Goal: Task Accomplishment & Management: Use online tool/utility

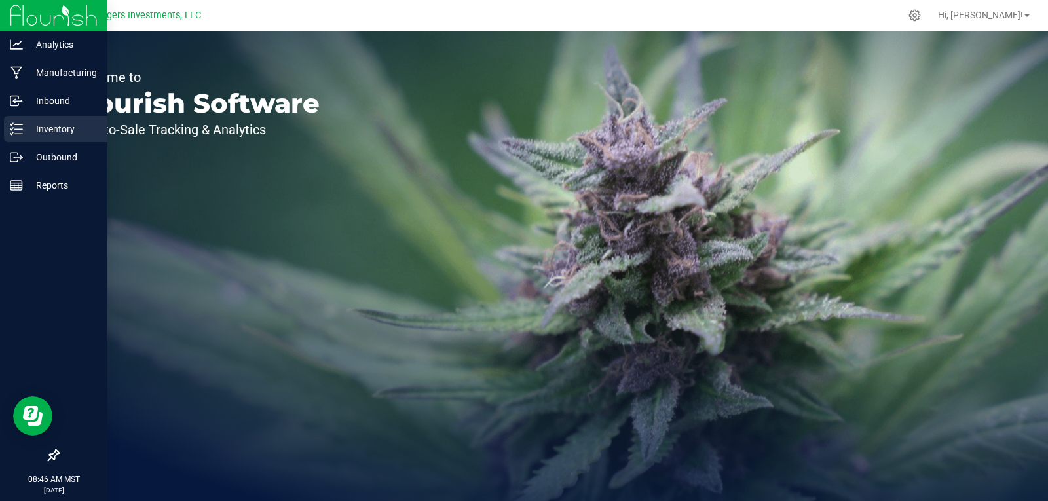
click at [51, 124] on p "Inventory" at bounding box center [62, 129] width 79 height 16
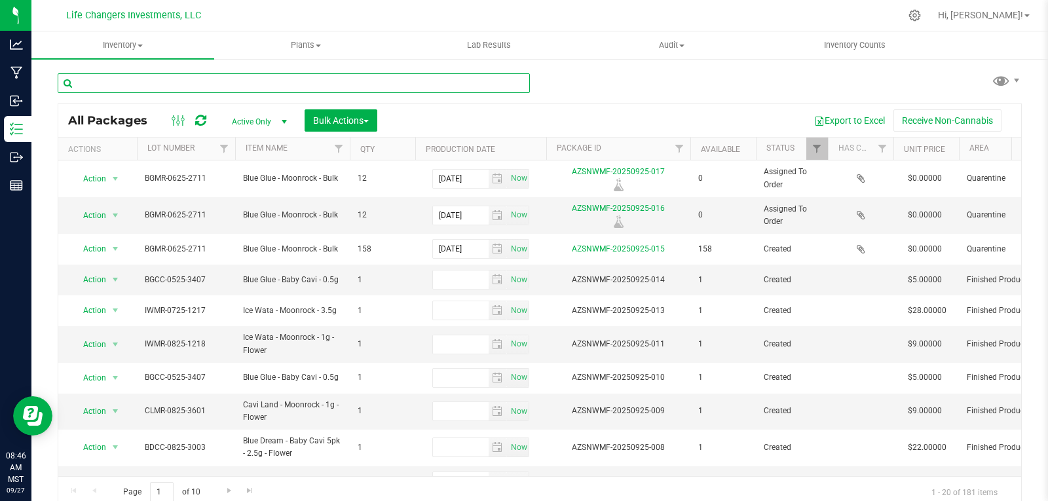
click at [106, 85] on input "text" at bounding box center [294, 83] width 472 height 20
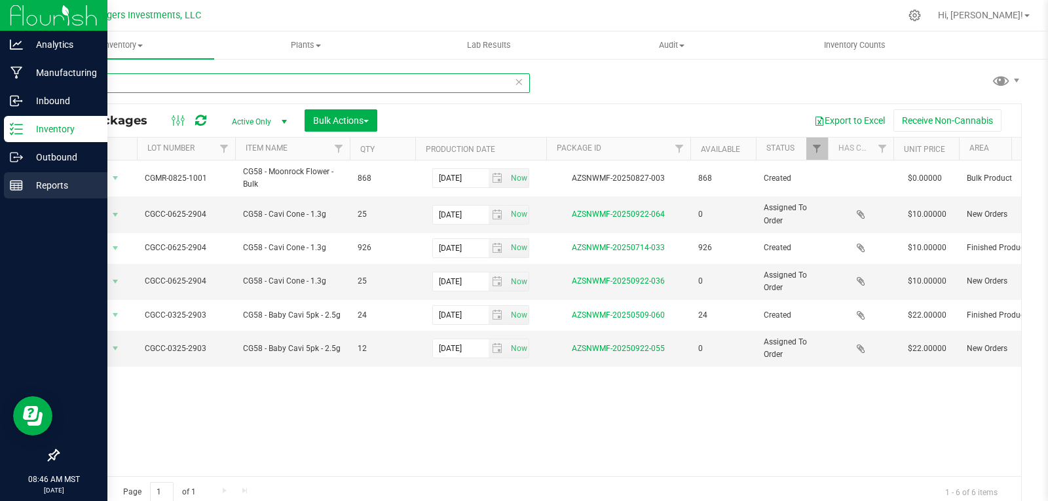
type input "cg58"
click at [58, 182] on p "Reports" at bounding box center [62, 185] width 79 height 16
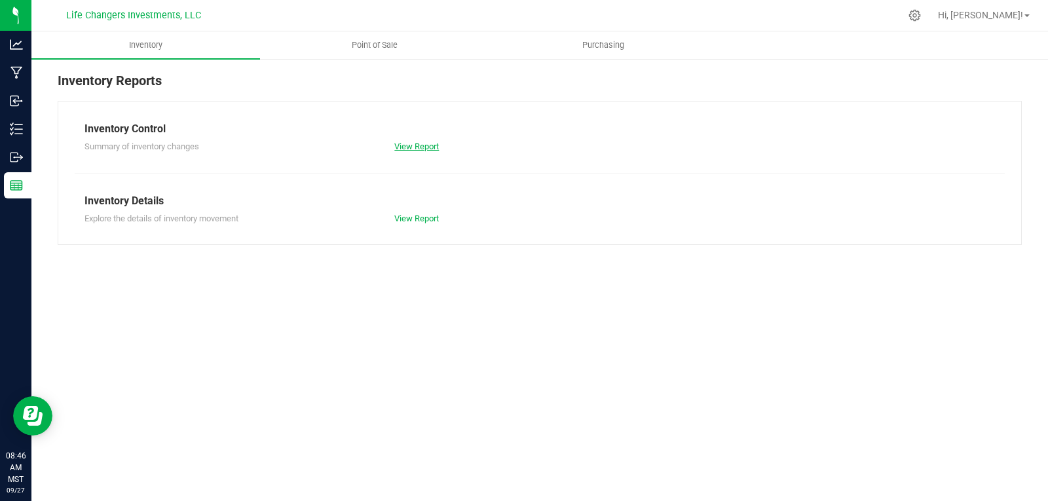
click at [418, 142] on link "View Report" at bounding box center [416, 146] width 45 height 10
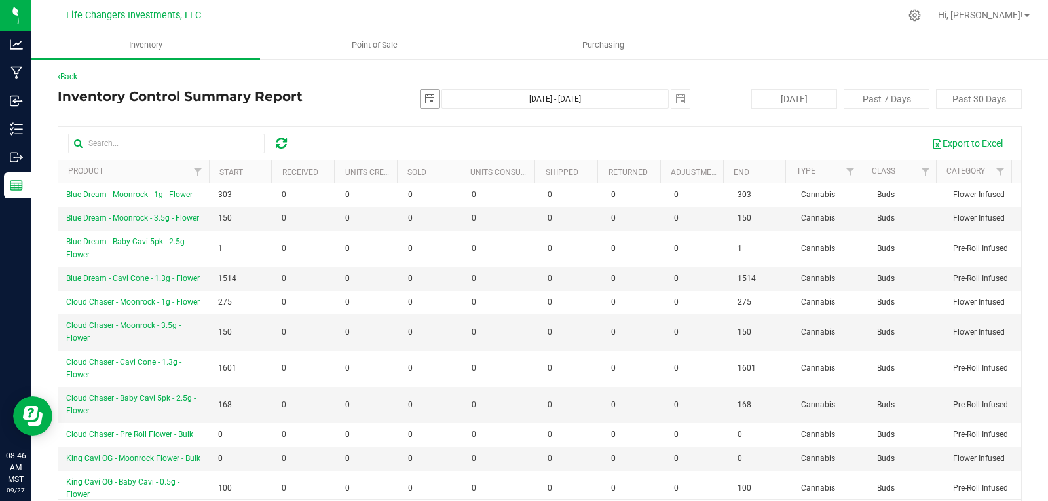
click at [427, 97] on span "select" at bounding box center [429, 99] width 10 height 10
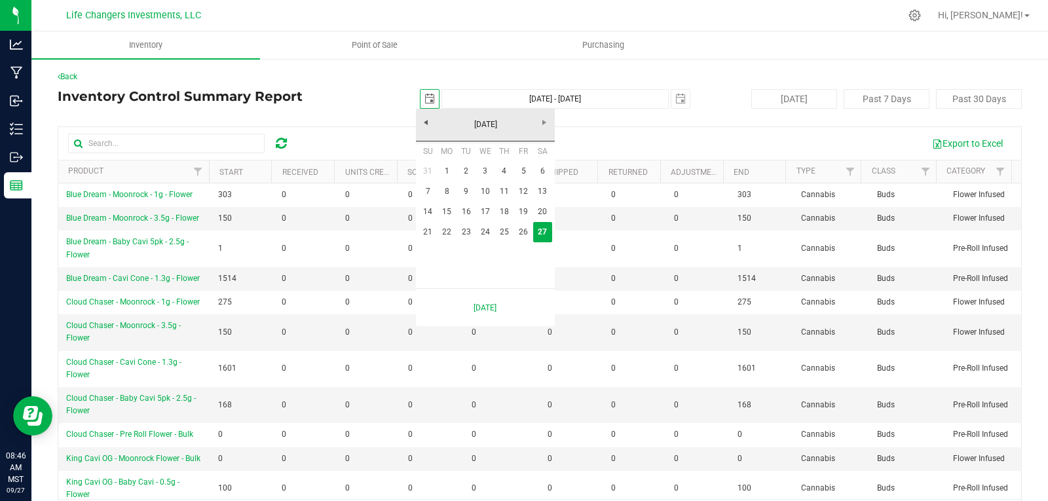
scroll to position [0, 33]
click at [429, 122] on link "[DATE]" at bounding box center [485, 125] width 141 height 20
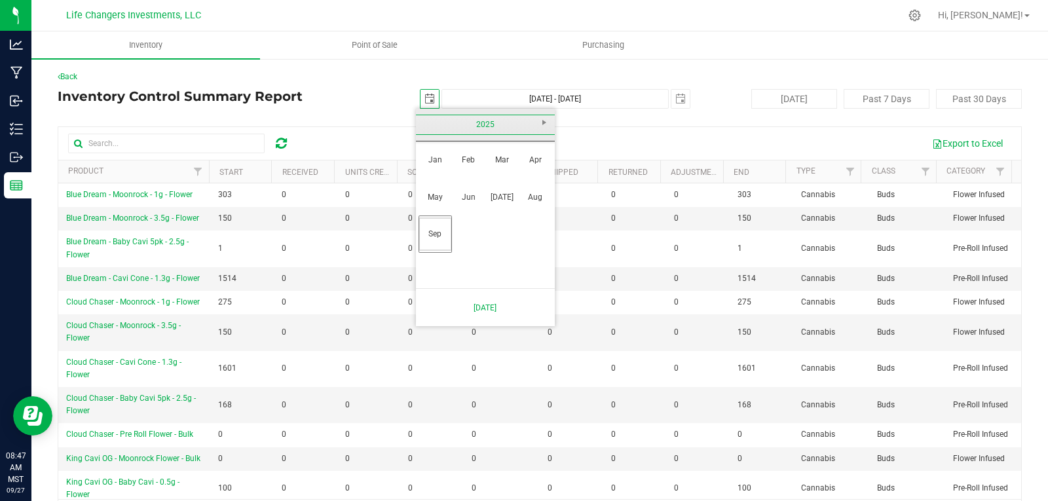
click at [428, 122] on link "2025" at bounding box center [485, 125] width 141 height 20
click at [428, 122] on link "[DATE]-[DATE]" at bounding box center [485, 125] width 141 height 20
click at [535, 157] on link "[DATE] - [DATE]" at bounding box center [535, 159] width 33 height 33
click at [506, 196] on link "2025" at bounding box center [501, 197] width 33 height 33
click at [443, 197] on link "May" at bounding box center [434, 197] width 33 height 33
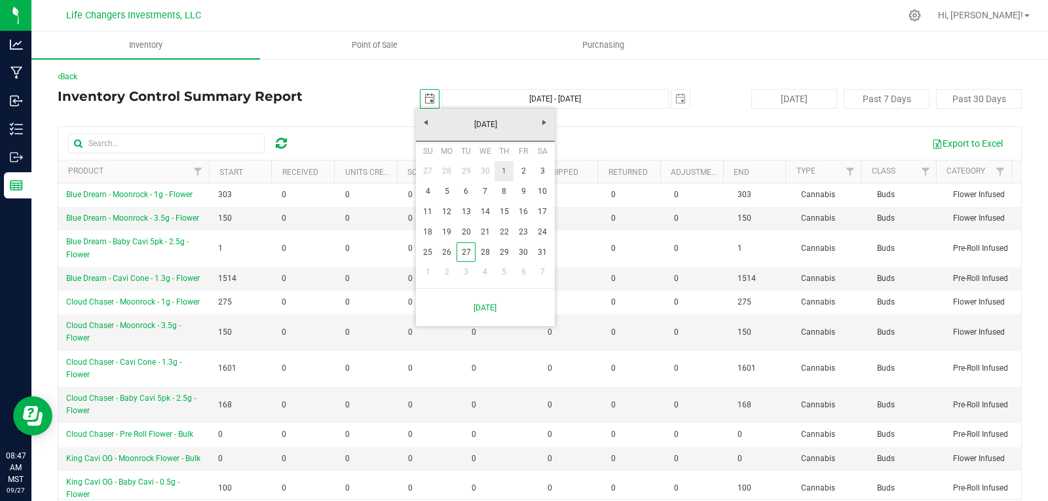
click at [504, 171] on link "1" at bounding box center [503, 171] width 19 height 20
type input "[DATE]"
type input "[DATE] - [DATE]"
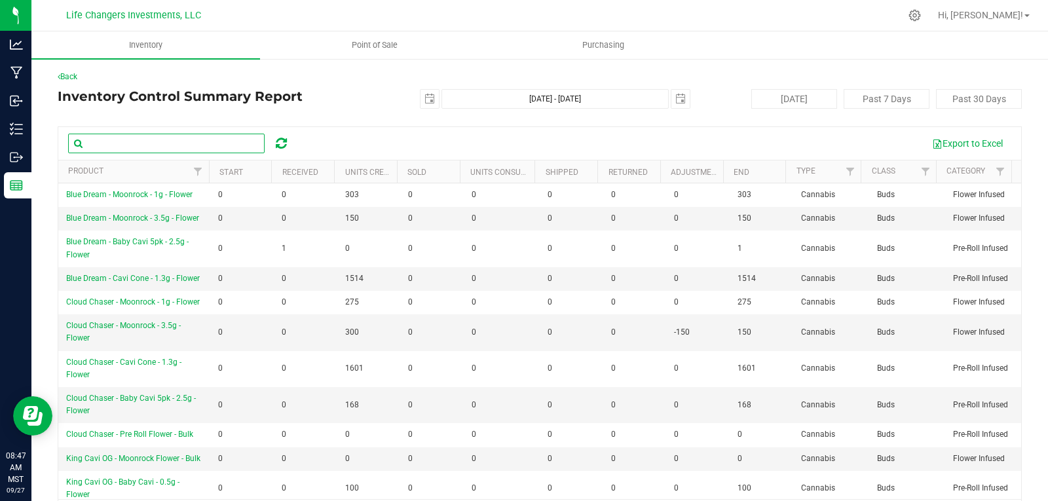
click at [143, 138] on input "text" at bounding box center [166, 144] width 196 height 20
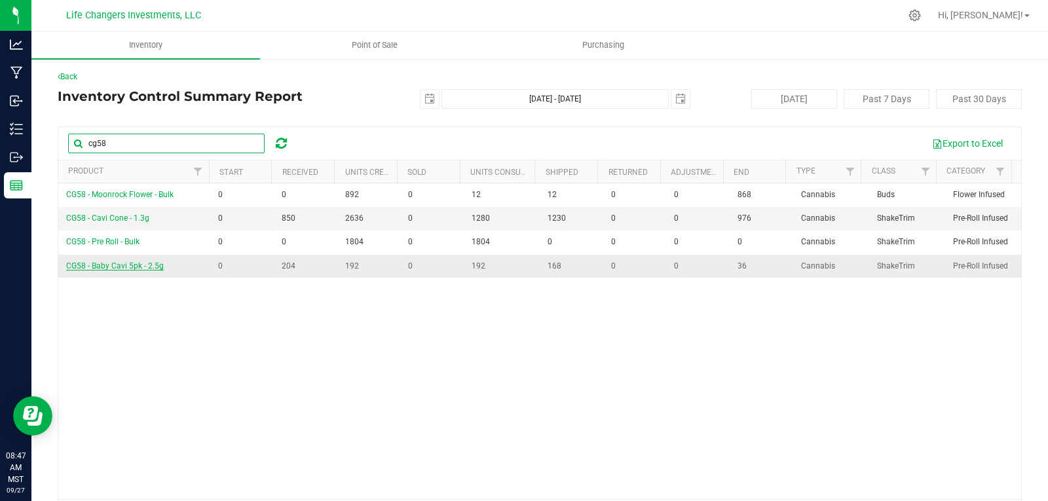
type input "cg58"
click at [119, 268] on span "CG58 - Baby Cavi 5pk - 2.5g" at bounding box center [115, 265] width 98 height 9
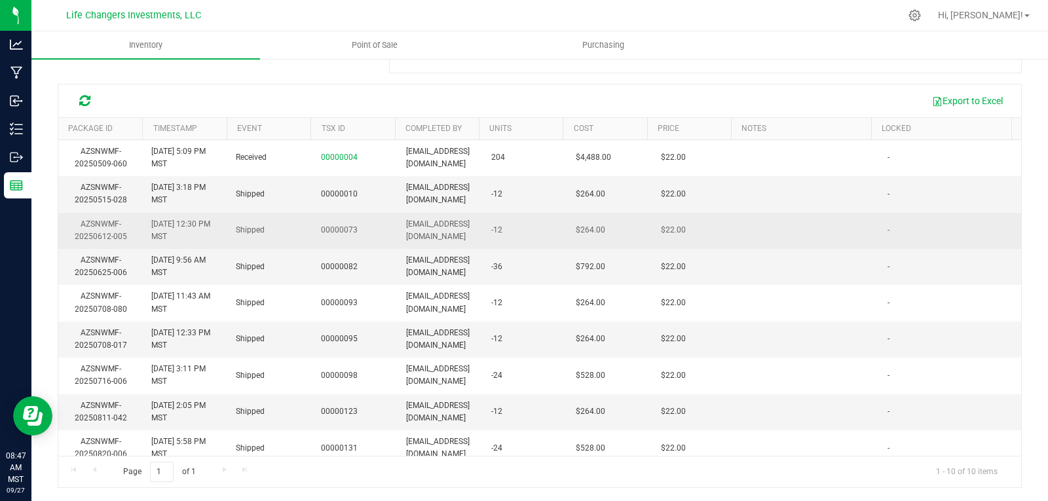
scroll to position [46, 0]
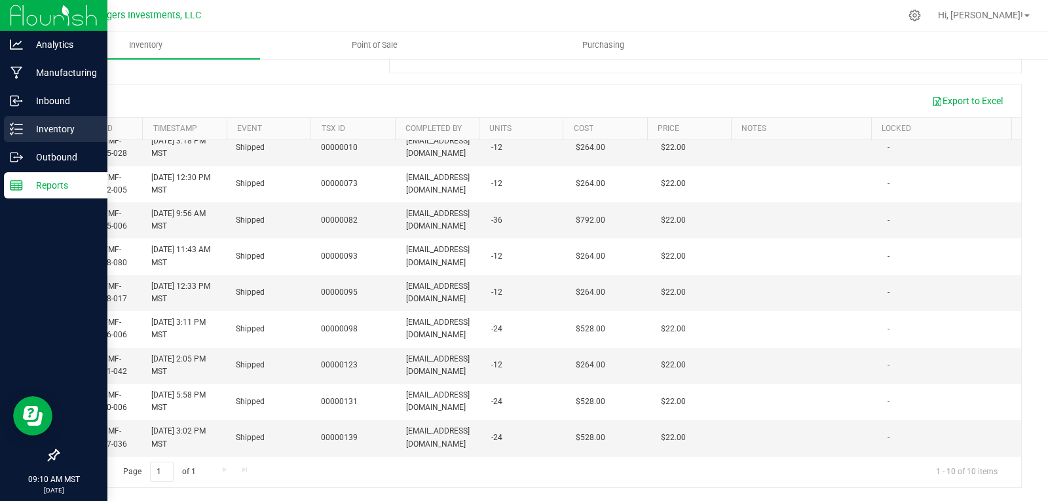
click at [51, 123] on p "Inventory" at bounding box center [62, 129] width 79 height 16
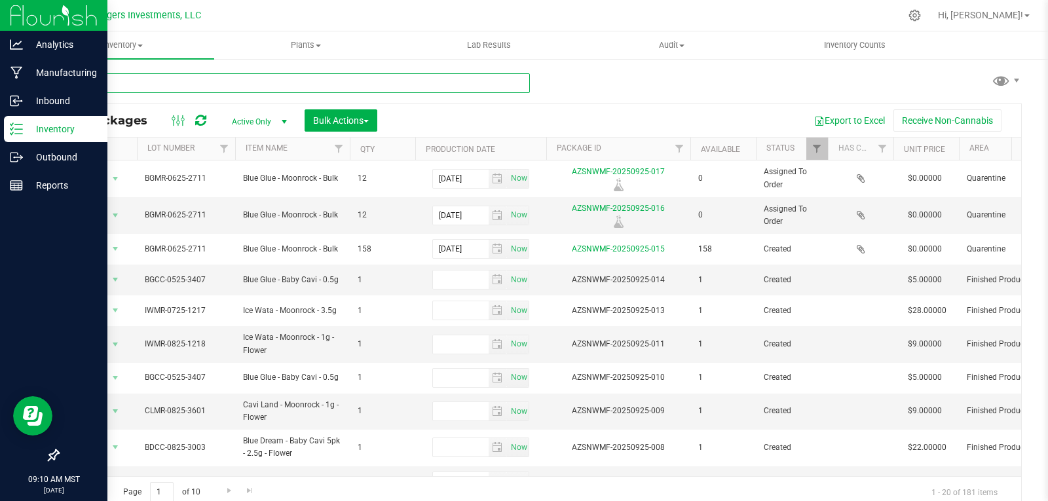
click at [162, 80] on input "text" at bounding box center [294, 83] width 472 height 20
type input "cloud"
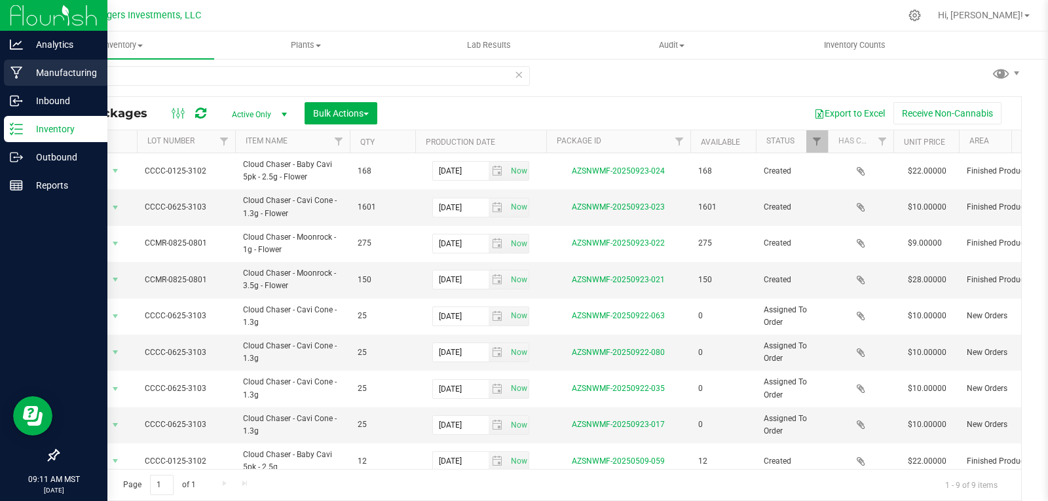
click at [48, 70] on p "Manufacturing" at bounding box center [62, 73] width 79 height 16
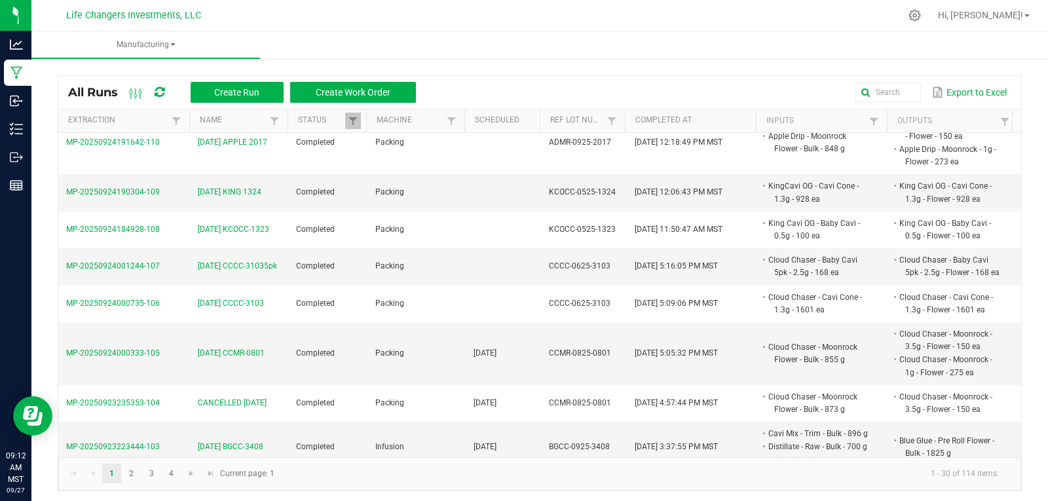
scroll to position [393, 0]
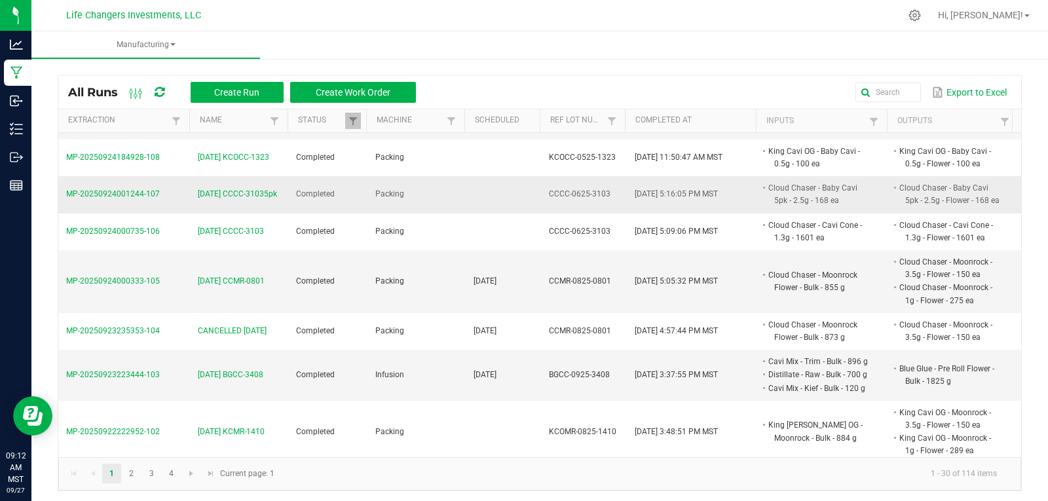
drag, startPoint x: 607, startPoint y: 193, endPoint x: 556, endPoint y: 193, distance: 51.1
click at [547, 193] on td "CCCC-0625-3103" at bounding box center [583, 194] width 85 height 37
copy span "CCCC-0625-3103"
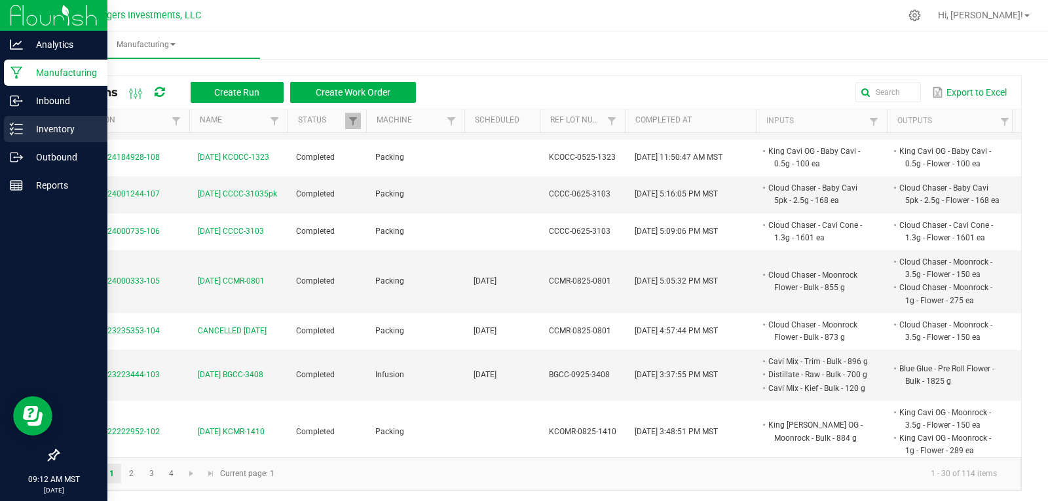
click at [53, 125] on p "Inventory" at bounding box center [62, 129] width 79 height 16
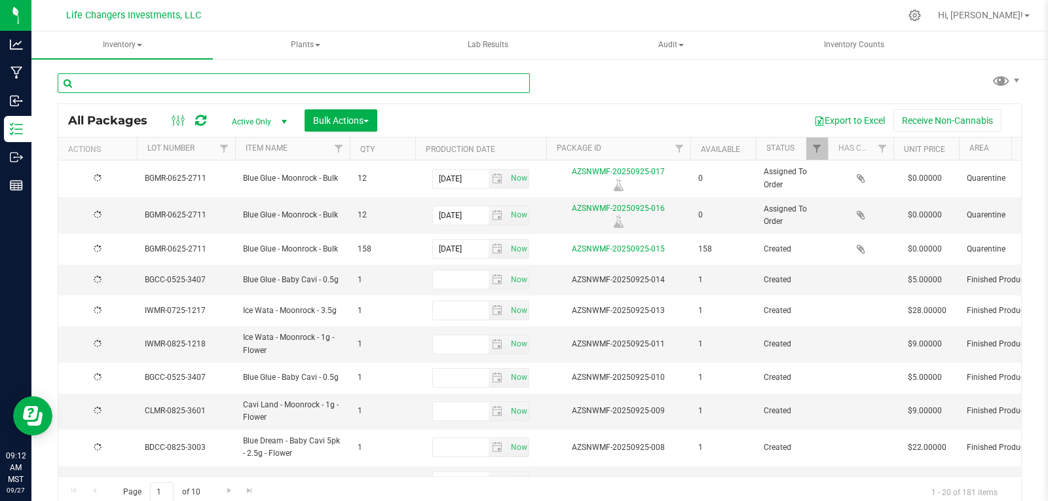
click at [185, 82] on input "text" at bounding box center [294, 83] width 472 height 20
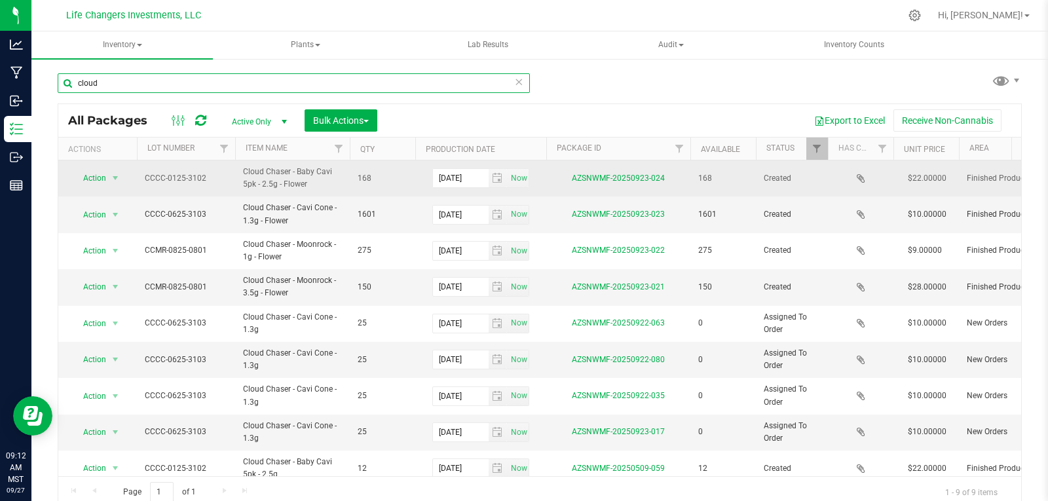
type input "cloud"
click at [202, 181] on span "CCCC-0125-3102" at bounding box center [186, 178] width 83 height 12
drag, startPoint x: 207, startPoint y: 177, endPoint x: 157, endPoint y: 172, distance: 50.7
click at [138, 174] on input "CCCC-0125-3102" at bounding box center [183, 178] width 94 height 20
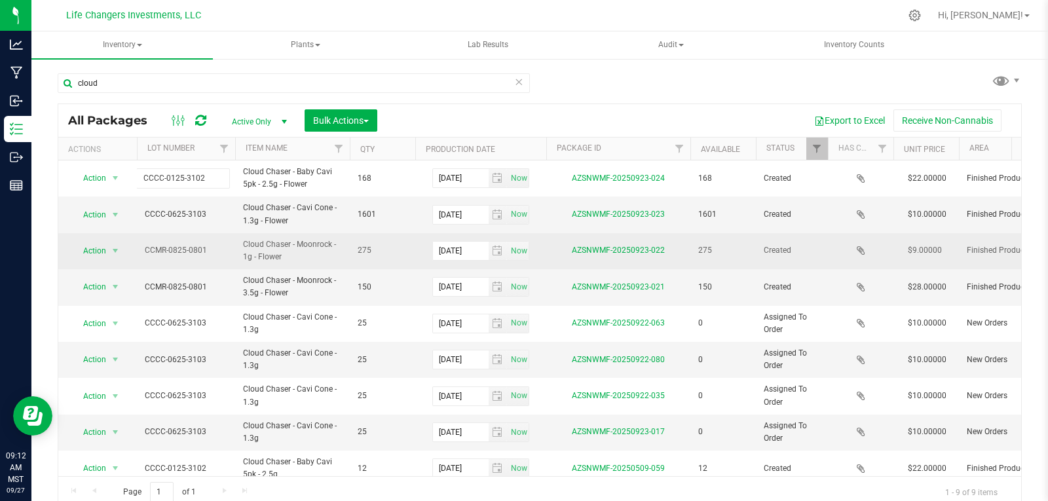
type input "CCCC-0625-3103"
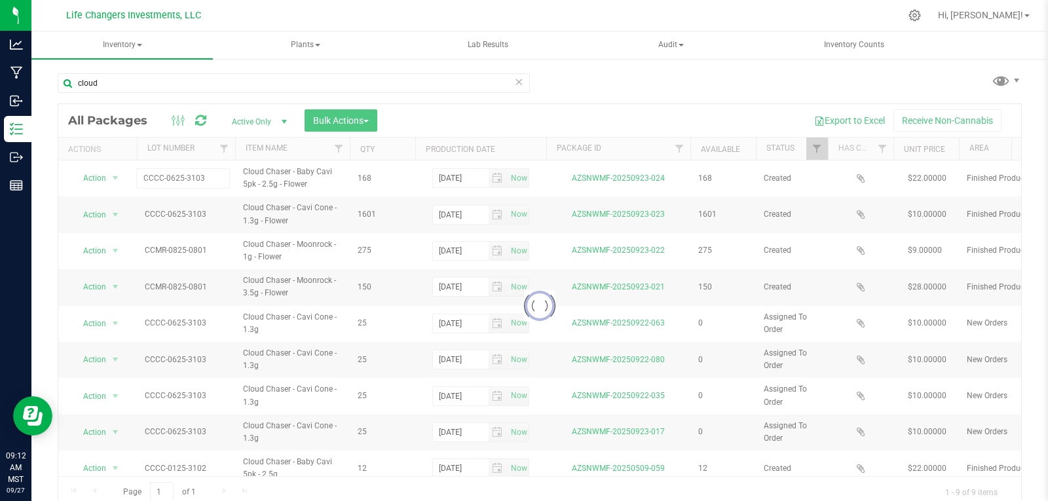
click at [606, 81] on div "cloud Loading... All Packages Active Only Active Only Lab Samples Locked All Bu…" at bounding box center [540, 284] width 964 height 447
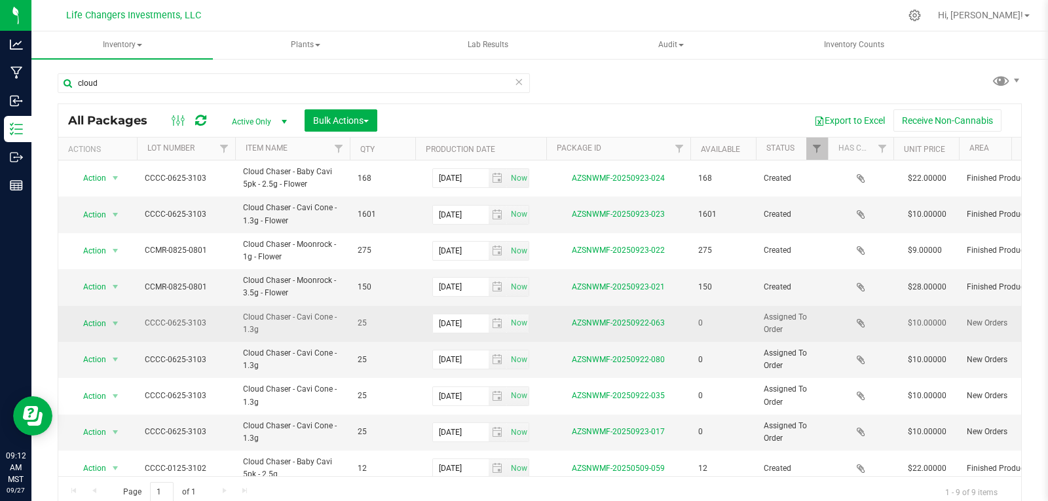
scroll to position [20, 0]
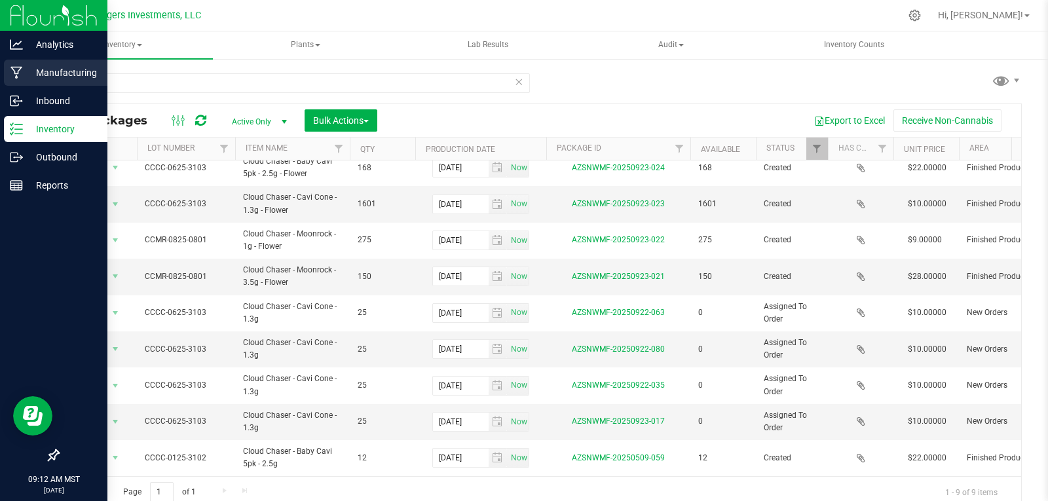
click at [57, 73] on p "Manufacturing" at bounding box center [62, 73] width 79 height 16
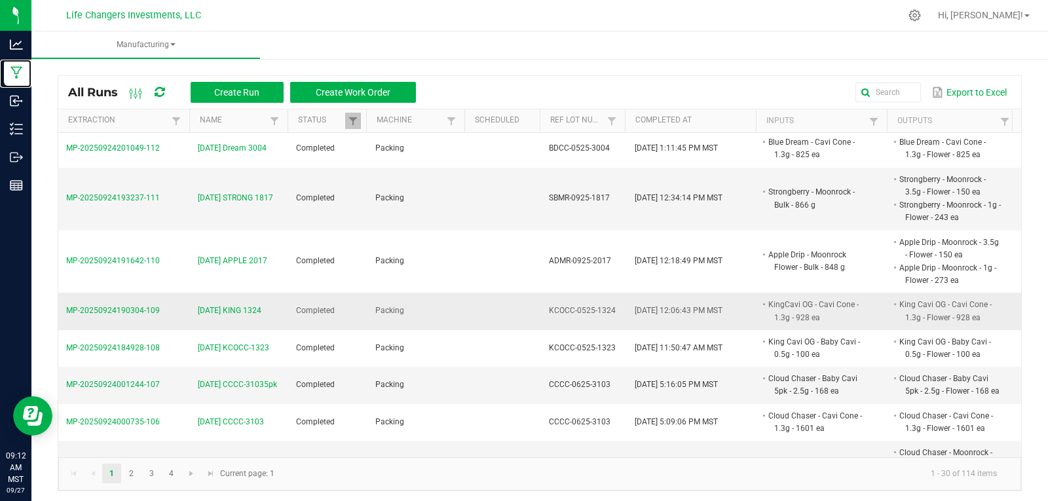
scroll to position [262, 0]
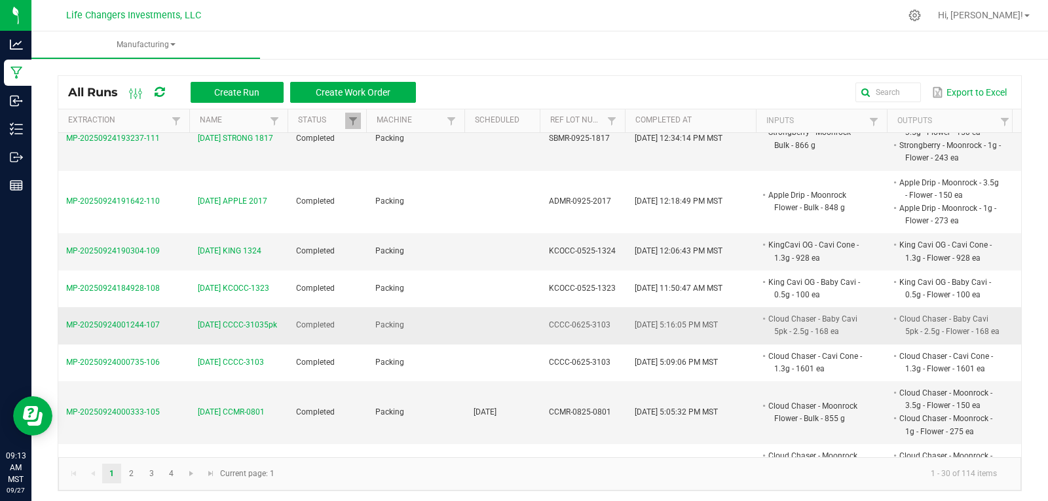
click at [108, 325] on span "MP-20250924001244-107" at bounding box center [113, 324] width 94 height 9
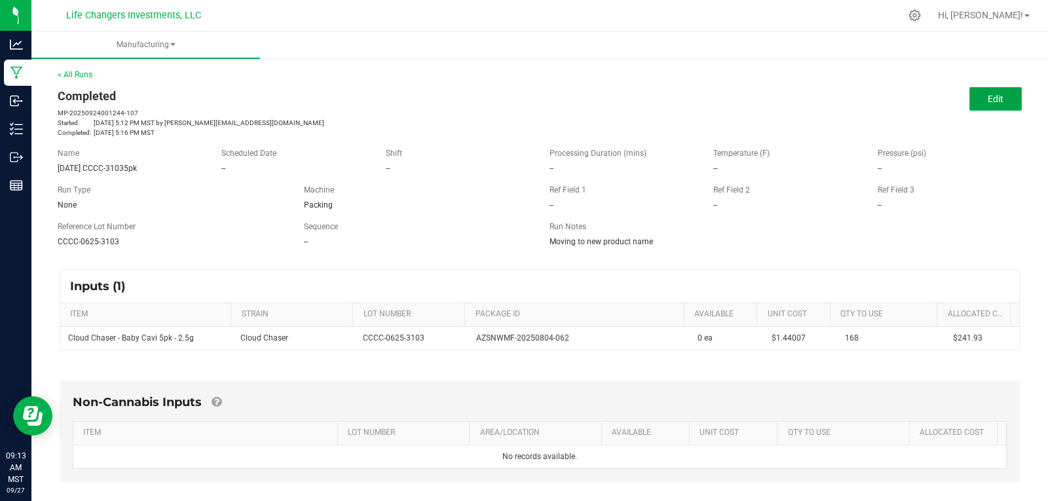
click at [996, 97] on button "Edit" at bounding box center [995, 99] width 52 height 24
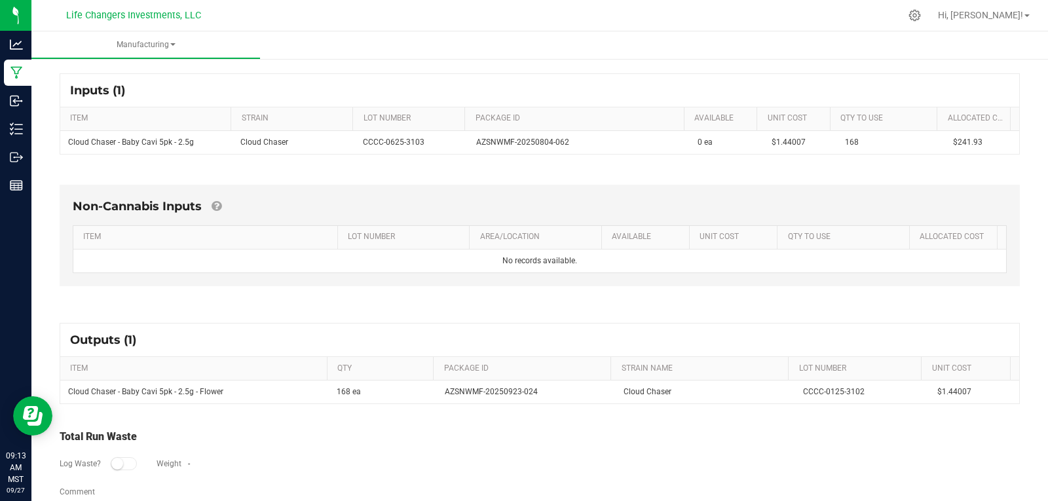
scroll to position [267, 0]
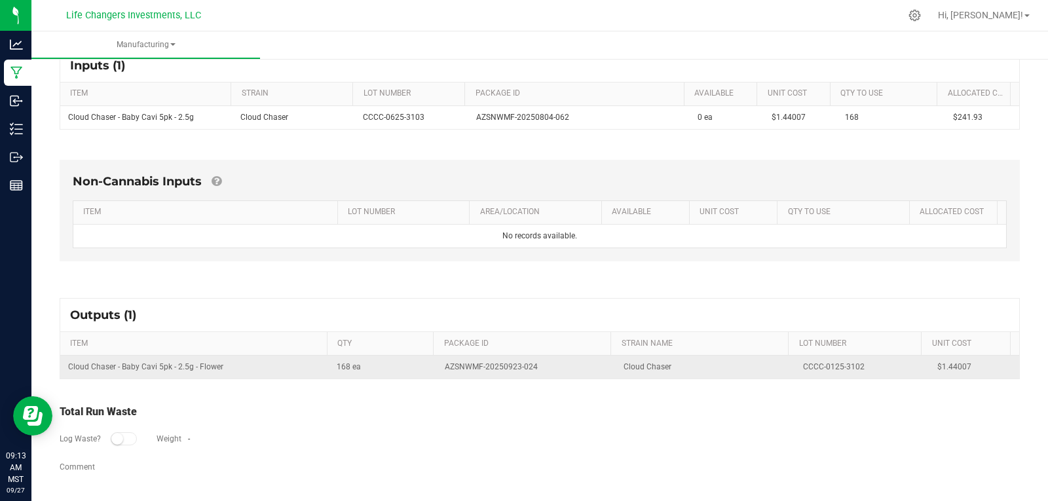
click at [828, 366] on td "CCCC-0125-3102" at bounding box center [862, 367] width 134 height 23
click at [849, 365] on td "CCCC-0125-3102" at bounding box center [862, 367] width 134 height 23
click at [847, 366] on td "CCCC-0125-3102" at bounding box center [862, 367] width 134 height 23
